Goal: Information Seeking & Learning: Find specific fact

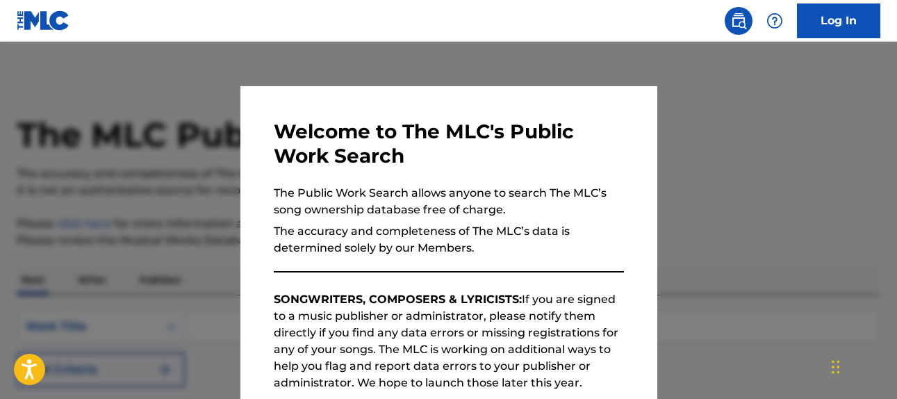
click at [730, 128] on div at bounding box center [448, 241] width 897 height 399
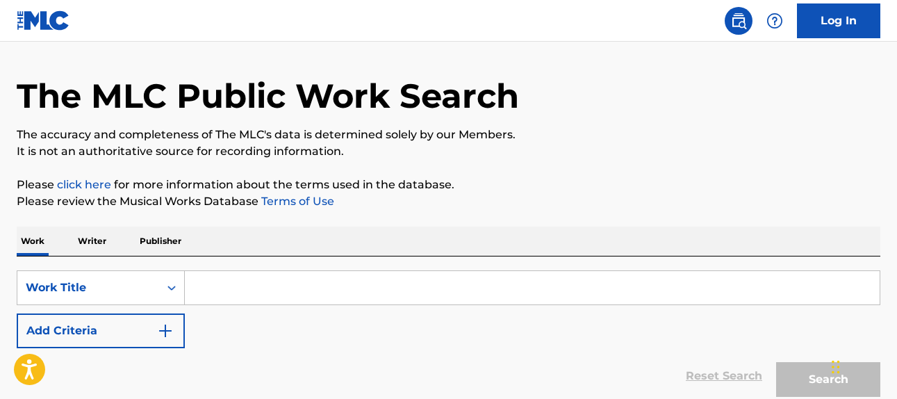
scroll to position [94, 0]
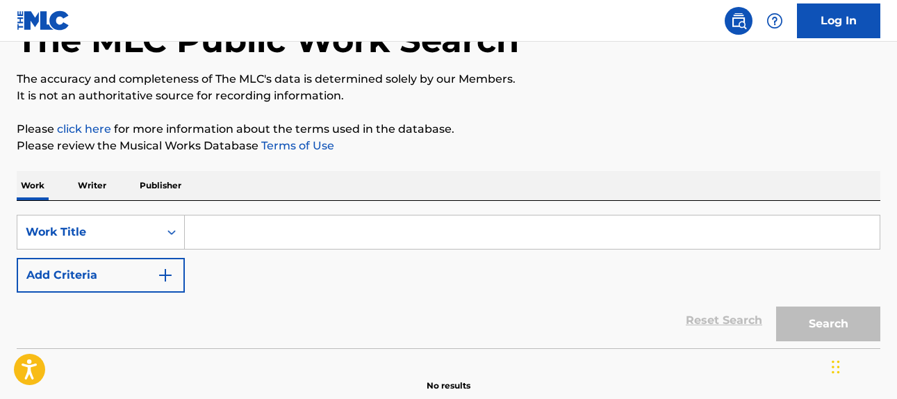
click at [310, 228] on input "Search Form" at bounding box center [532, 231] width 695 height 33
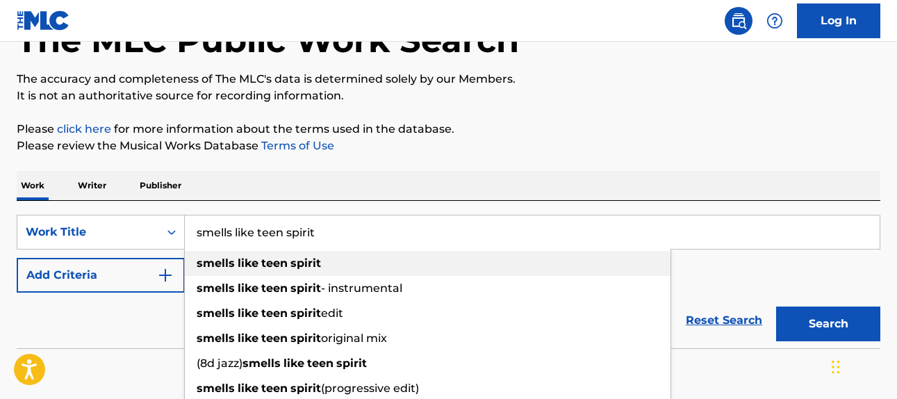
type input "smells like teen spirit"
click at [304, 265] on strong "spirit" at bounding box center [305, 262] width 31 height 13
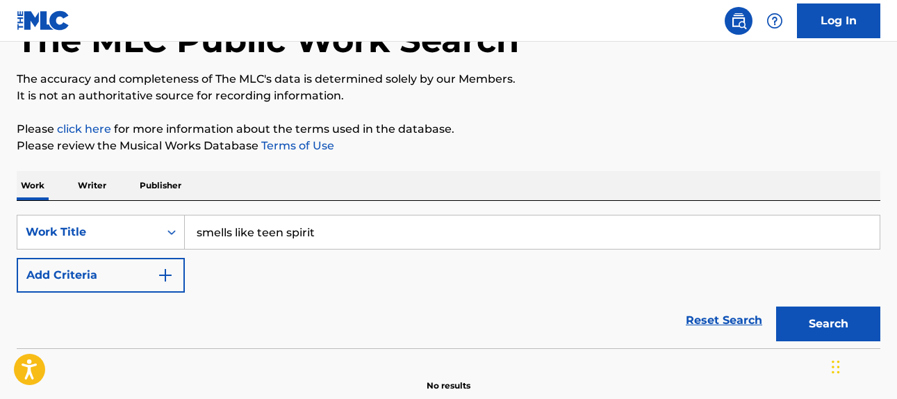
click at [170, 274] on img "Search Form" at bounding box center [165, 275] width 17 height 17
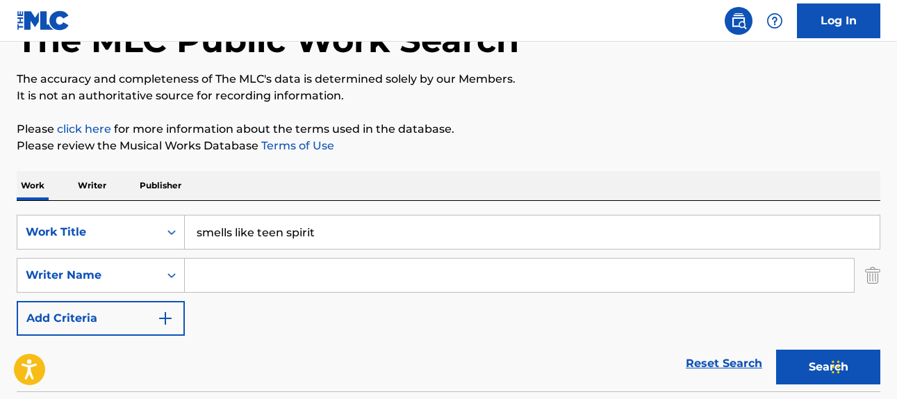
click at [239, 274] on input "Search Form" at bounding box center [519, 274] width 669 height 33
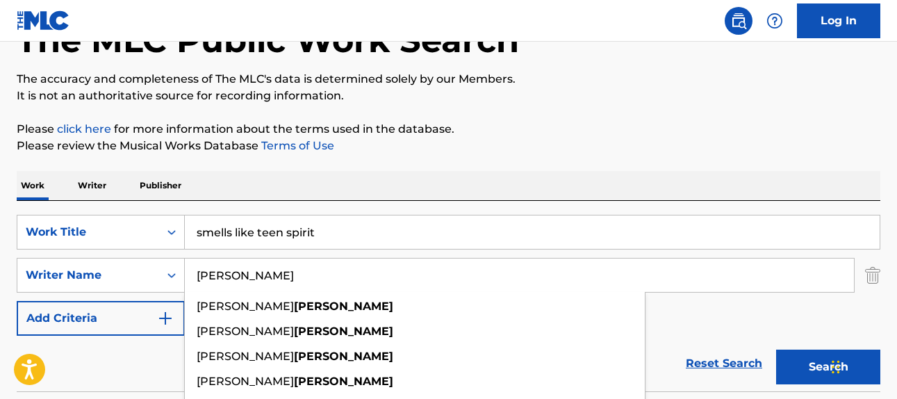
type input "[PERSON_NAME]"
click at [706, 295] on div "SearchWithCriteria8222979e-672b-49f9-aa55-d869129e4f17 Work Title smells like t…" at bounding box center [448, 275] width 863 height 121
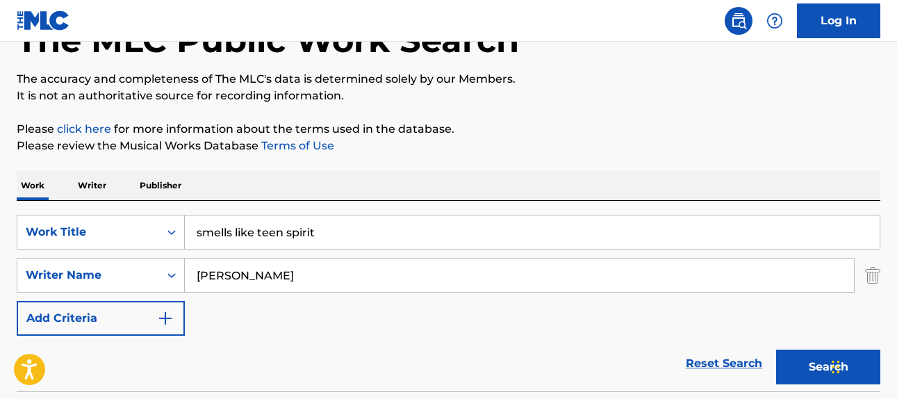
click at [815, 357] on button "Search" at bounding box center [828, 366] width 104 height 35
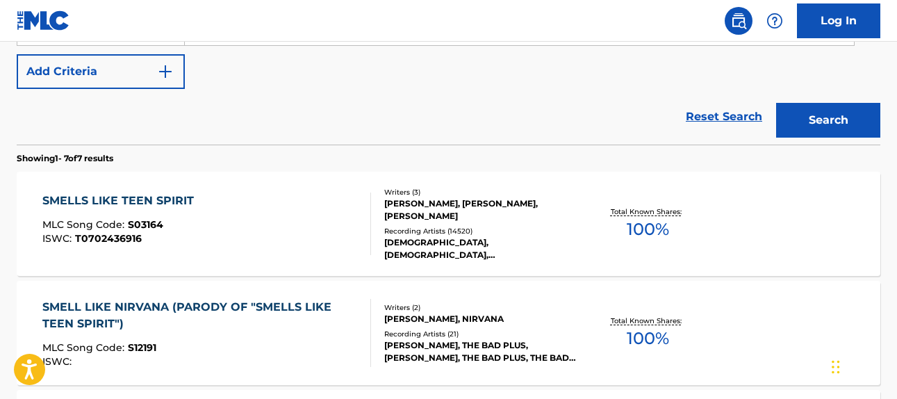
scroll to position [343, 0]
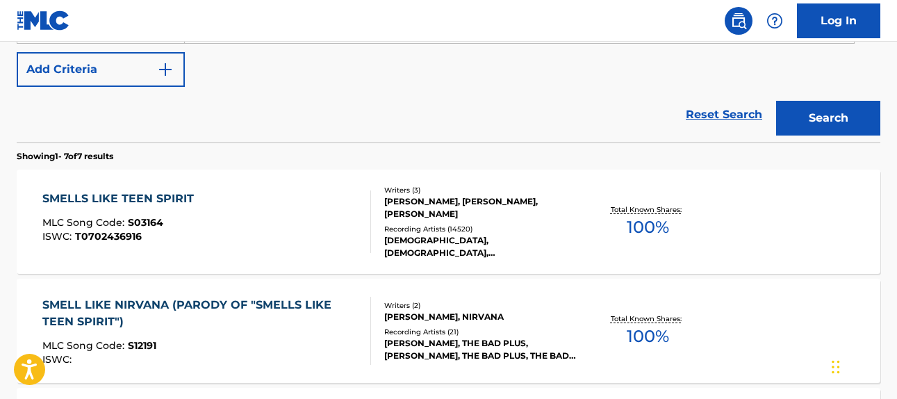
click at [137, 198] on div "SMELLS LIKE TEEN SPIRIT" at bounding box center [121, 198] width 158 height 17
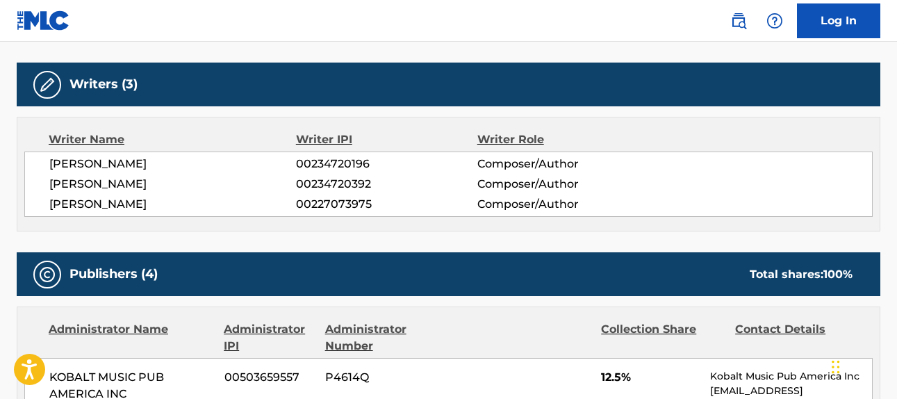
scroll to position [641, 0]
